Goal: Information Seeking & Learning: Learn about a topic

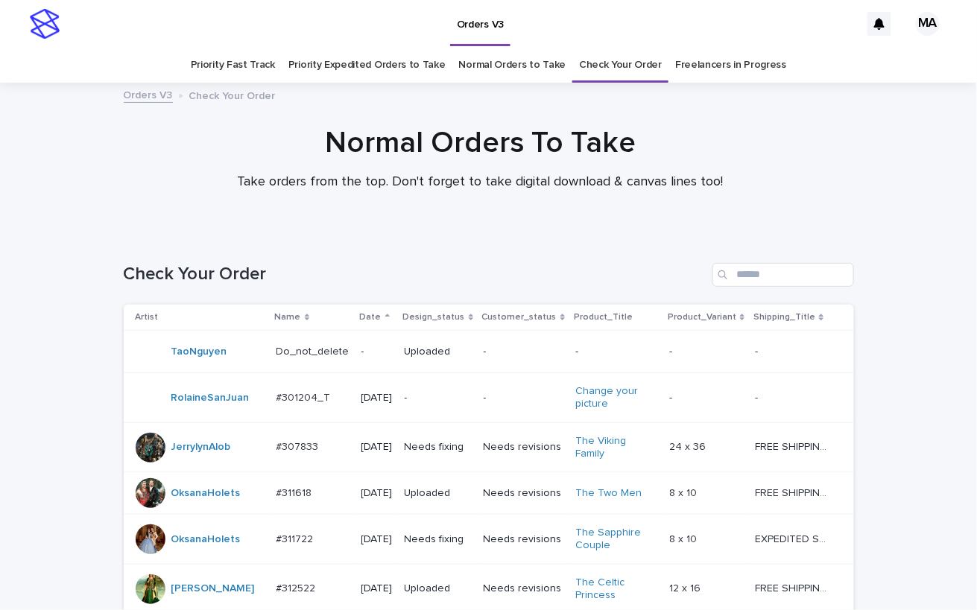
scroll to position [1275, 0]
